Goal: Task Accomplishment & Management: Complete application form

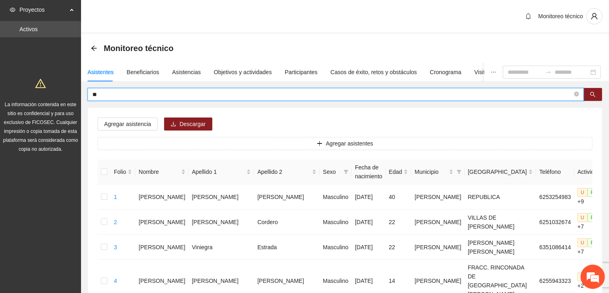
type input "*"
type input "**********"
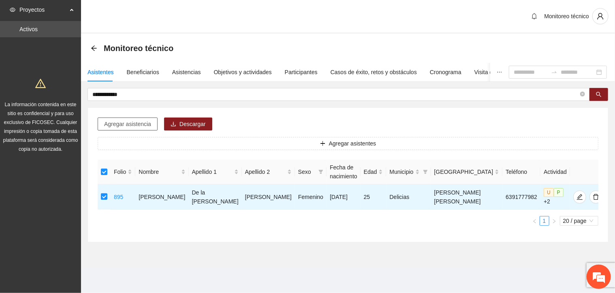
click at [130, 121] on span "Agregar asistencia" at bounding box center [127, 123] width 47 height 9
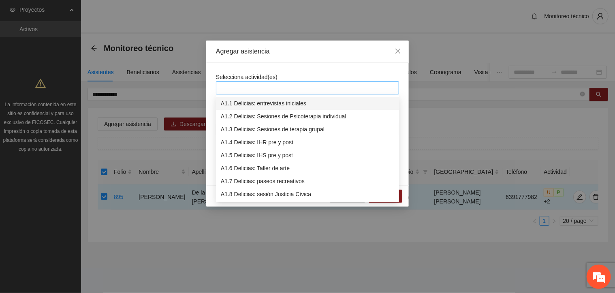
click at [234, 85] on div at bounding box center [307, 88] width 179 height 10
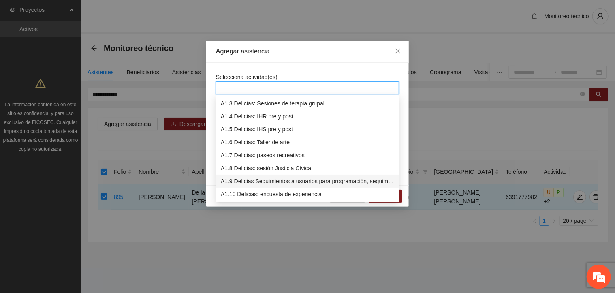
click at [248, 180] on div "A1.9 Delicias Seguimientos a usuarios para programación, seguimiento y canaliza…" at bounding box center [307, 181] width 173 height 9
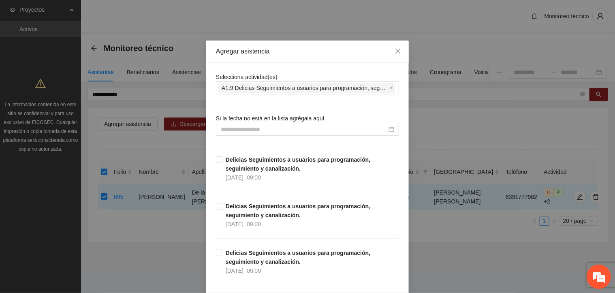
click at [289, 75] on div "Selecciona actividad(es) A1.9 Delicias Seguimientos a usuarios para programació…" at bounding box center [307, 83] width 183 height 22
click at [221, 128] on input at bounding box center [304, 129] width 166 height 9
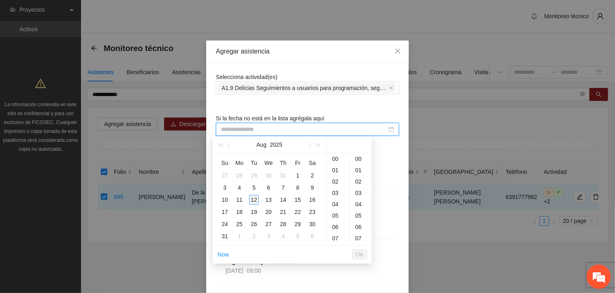
click at [254, 196] on div "12" at bounding box center [254, 200] width 10 height 10
click at [356, 184] on div "30" at bounding box center [360, 183] width 22 height 11
type input "**********"
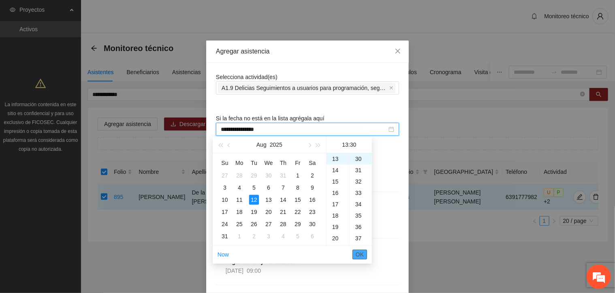
click at [361, 256] on span "OK" at bounding box center [360, 254] width 8 height 9
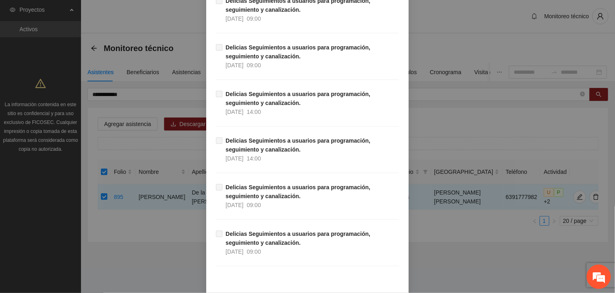
scroll to position [7034, 0]
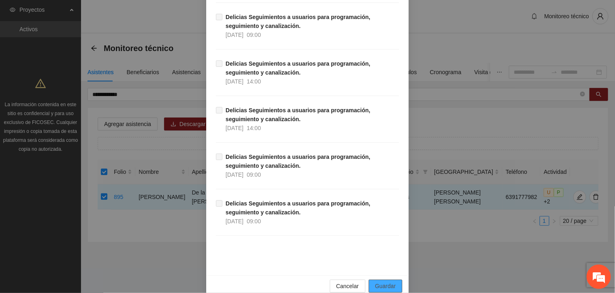
click at [384, 281] on span "Guardar" at bounding box center [385, 285] width 21 height 9
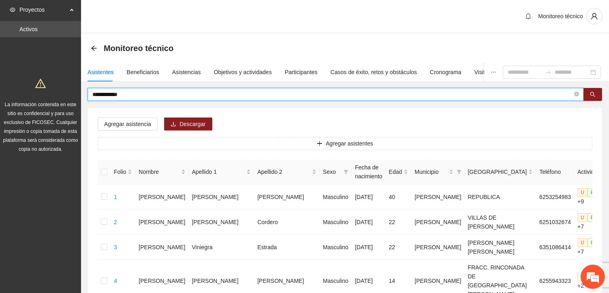
click at [133, 93] on input "**********" at bounding box center [332, 94] width 480 height 9
type input "*"
type input "**********"
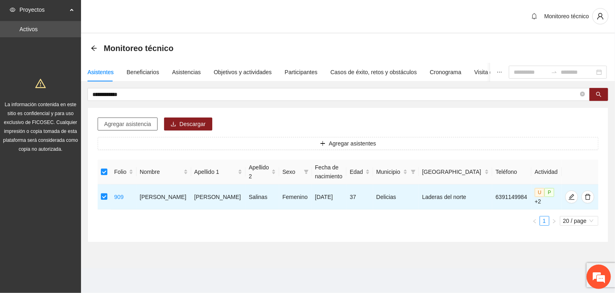
click at [133, 128] on button "Agregar asistencia" at bounding box center [128, 123] width 60 height 13
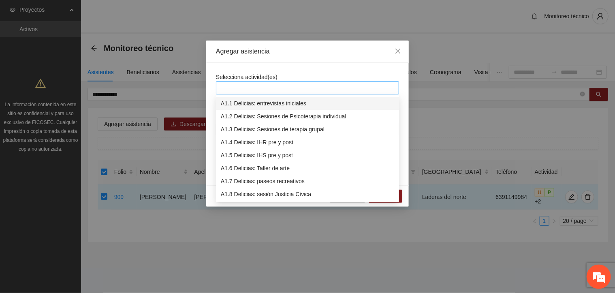
click at [234, 88] on div at bounding box center [307, 88] width 179 height 10
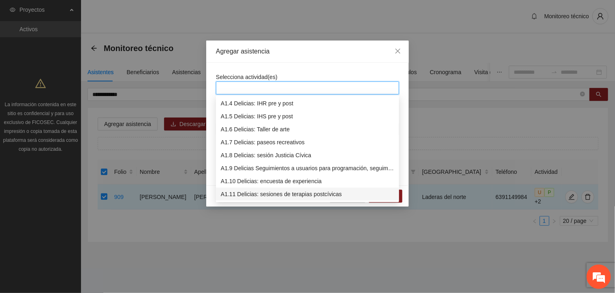
scroll to position [39, 0]
click at [252, 166] on div "A1.9 Delicias Seguimientos a usuarios para programación, seguimiento y canaliza…" at bounding box center [307, 168] width 173 height 9
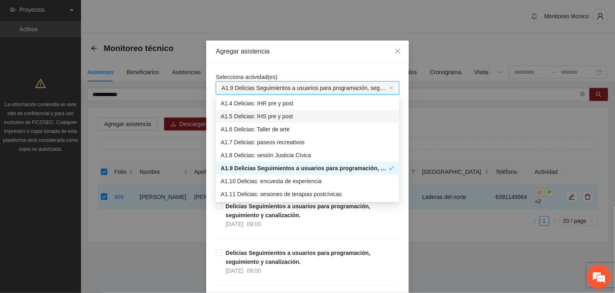
click at [288, 72] on div "Selecciona actividad(es) A1.9 Delicias Seguimientos a usuarios para programació…" at bounding box center [307, 83] width 183 height 22
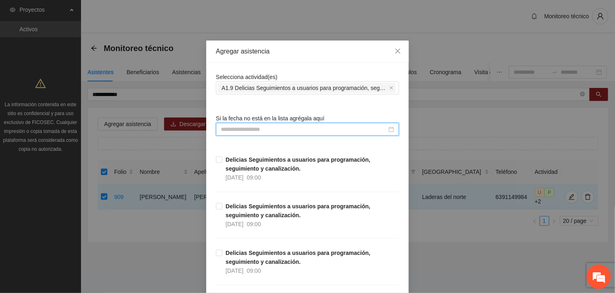
click at [221, 128] on input at bounding box center [304, 129] width 166 height 9
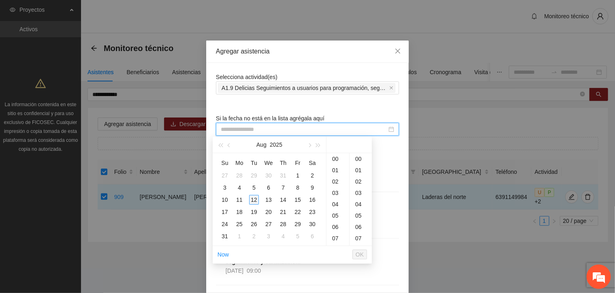
click at [254, 197] on div "12" at bounding box center [254, 200] width 10 height 10
click at [337, 170] on div "14" at bounding box center [337, 169] width 23 height 11
click at [360, 152] on div "14:50" at bounding box center [349, 144] width 39 height 16
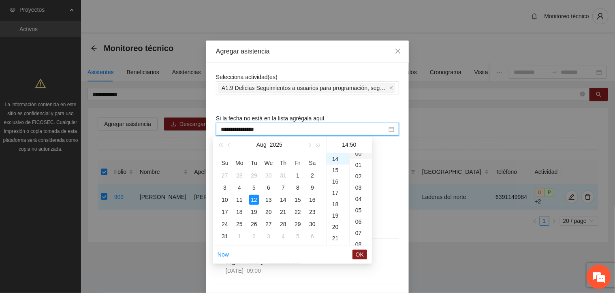
click at [356, 154] on div "00" at bounding box center [360, 153] width 22 height 11
type input "**********"
click at [361, 252] on span "OK" at bounding box center [360, 254] width 8 height 9
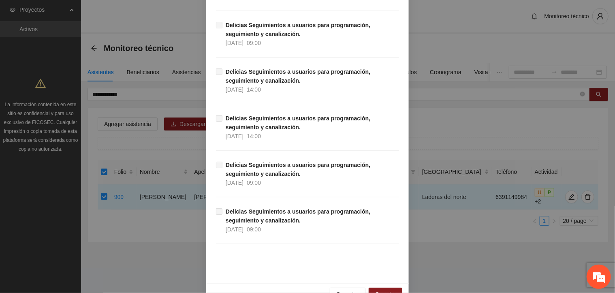
scroll to position [7034, 0]
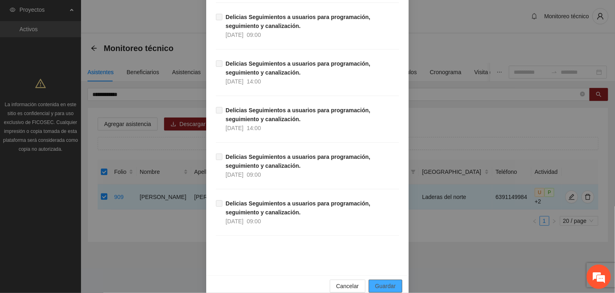
click at [380, 281] on span "Guardar" at bounding box center [385, 285] width 21 height 9
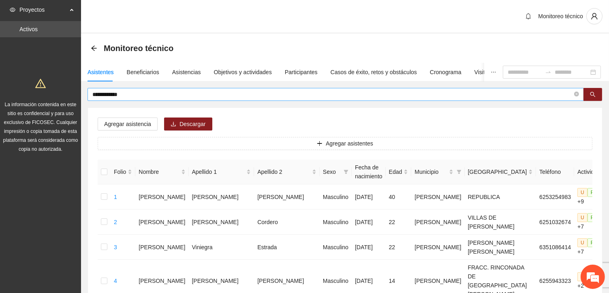
click at [136, 93] on input "**********" at bounding box center [332, 94] width 480 height 9
type input "*"
click at [588, 95] on button "button" at bounding box center [592, 94] width 19 height 13
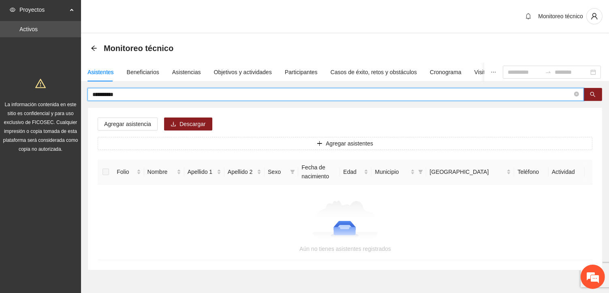
type input "**********"
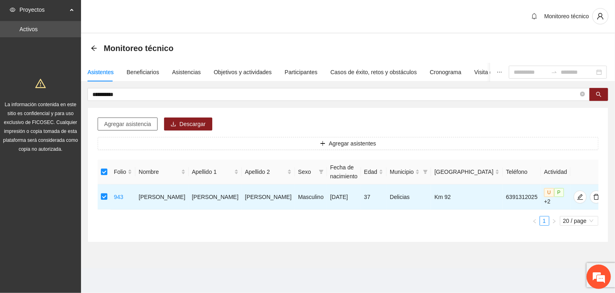
click at [146, 125] on span "Agregar asistencia" at bounding box center [127, 123] width 47 height 9
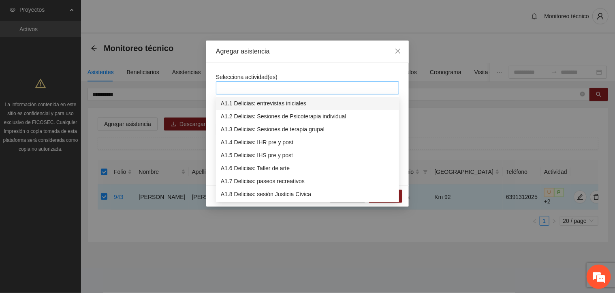
click at [233, 87] on div at bounding box center [307, 88] width 179 height 10
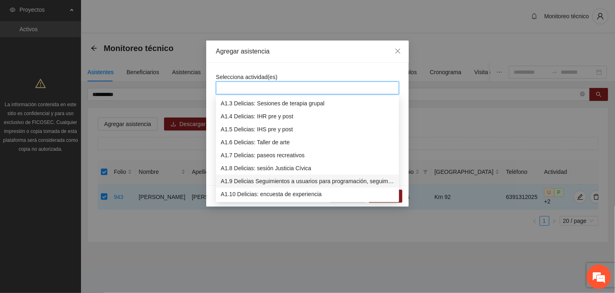
click at [255, 182] on div "A1.9 Delicias Seguimientos a usuarios para programación, seguimiento y canaliza…" at bounding box center [307, 181] width 173 height 9
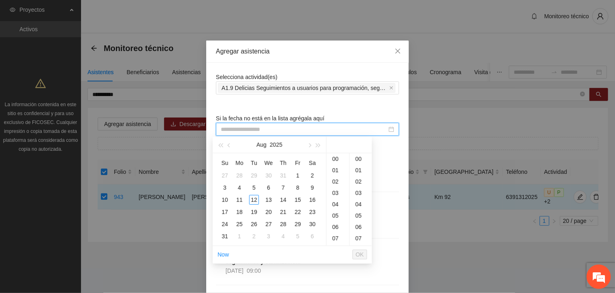
click at [222, 130] on input at bounding box center [304, 129] width 166 height 9
click at [255, 199] on div "12" at bounding box center [254, 200] width 10 height 10
click at [333, 171] on div "14" at bounding box center [337, 169] width 23 height 11
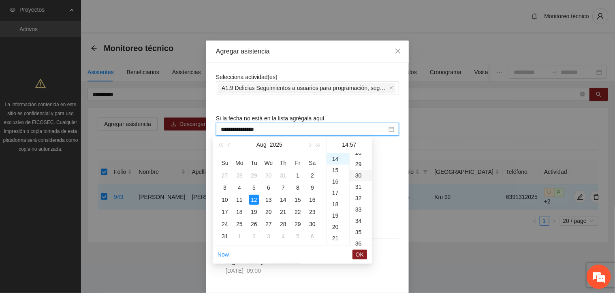
click at [355, 176] on div "30" at bounding box center [360, 175] width 22 height 11
type input "**********"
click at [360, 255] on span "OK" at bounding box center [360, 254] width 8 height 9
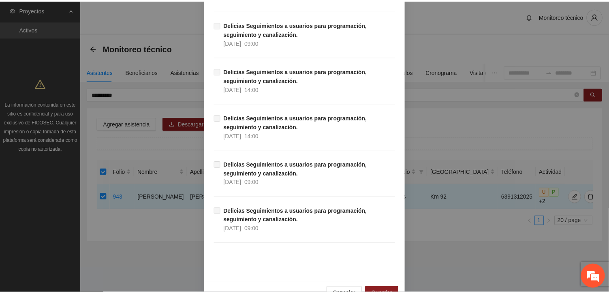
scroll to position [7034, 0]
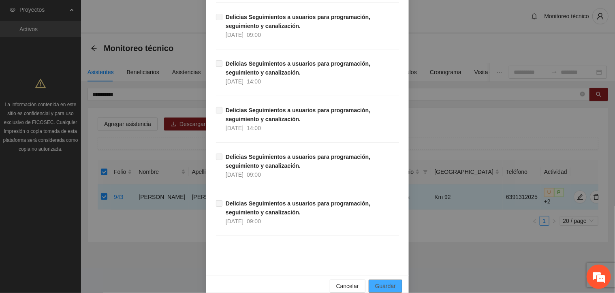
click at [384, 281] on span "Guardar" at bounding box center [385, 285] width 21 height 9
